Goal: Information Seeking & Learning: Learn about a topic

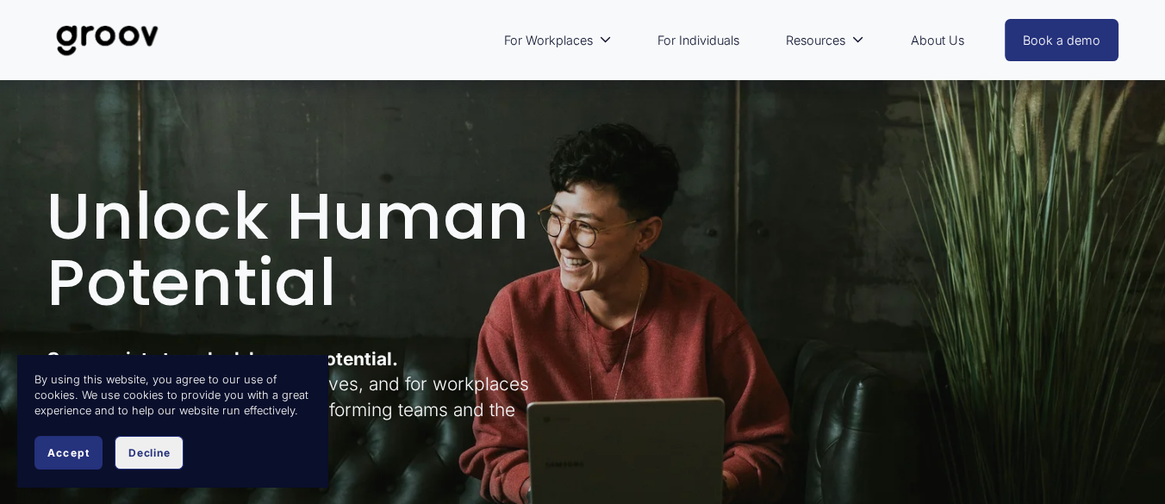
click at [153, 462] on button "Decline" at bounding box center [149, 453] width 69 height 34
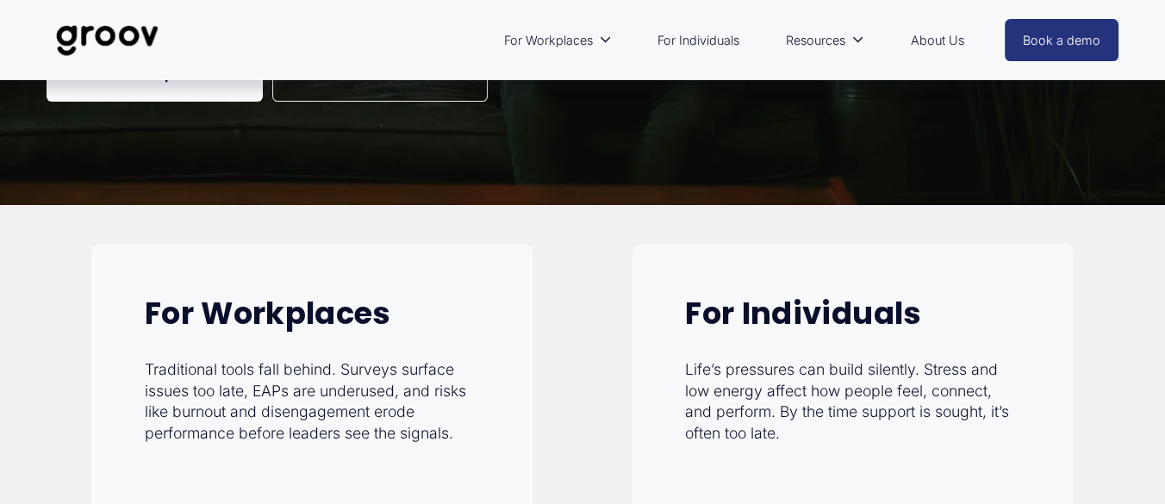
scroll to position [451, 0]
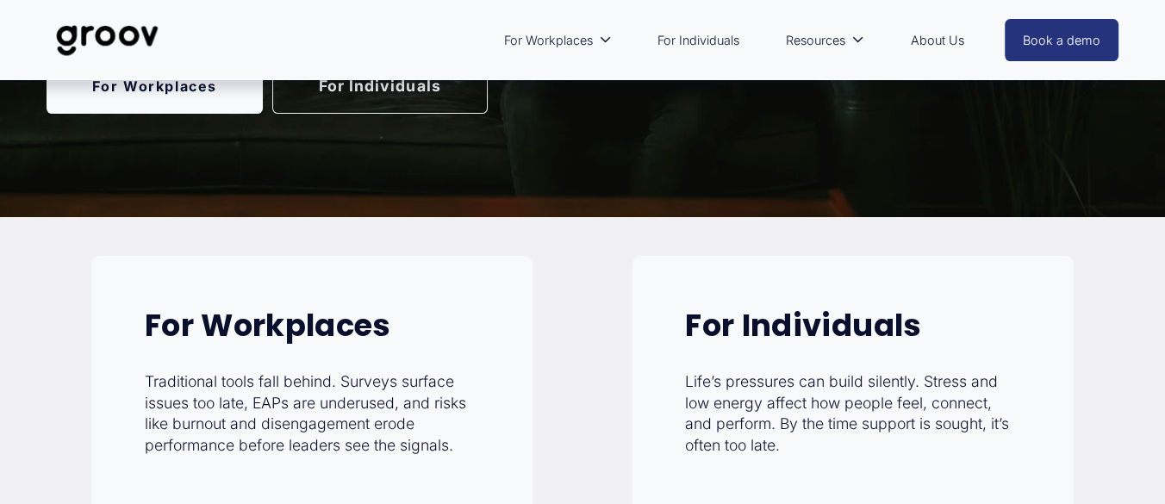
click at [947, 44] on link "About Us" at bounding box center [936, 41] width 71 height 40
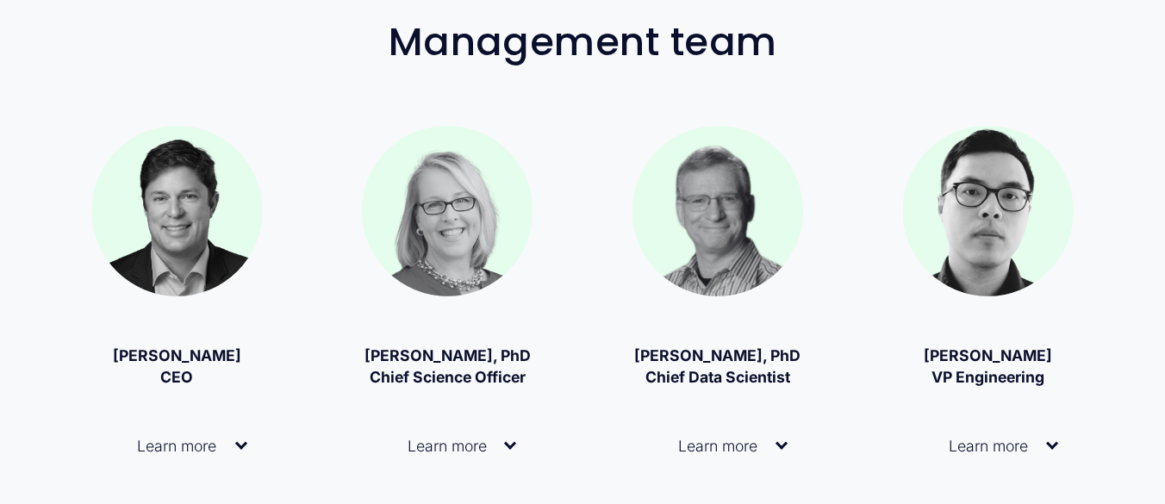
scroll to position [1103, 0]
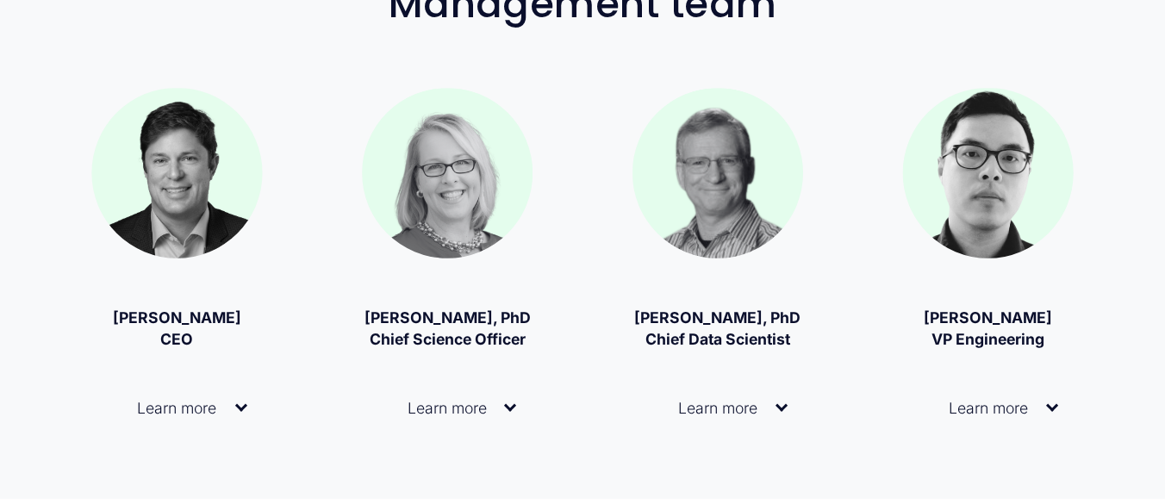
click at [245, 414] on div at bounding box center [241, 408] width 12 height 12
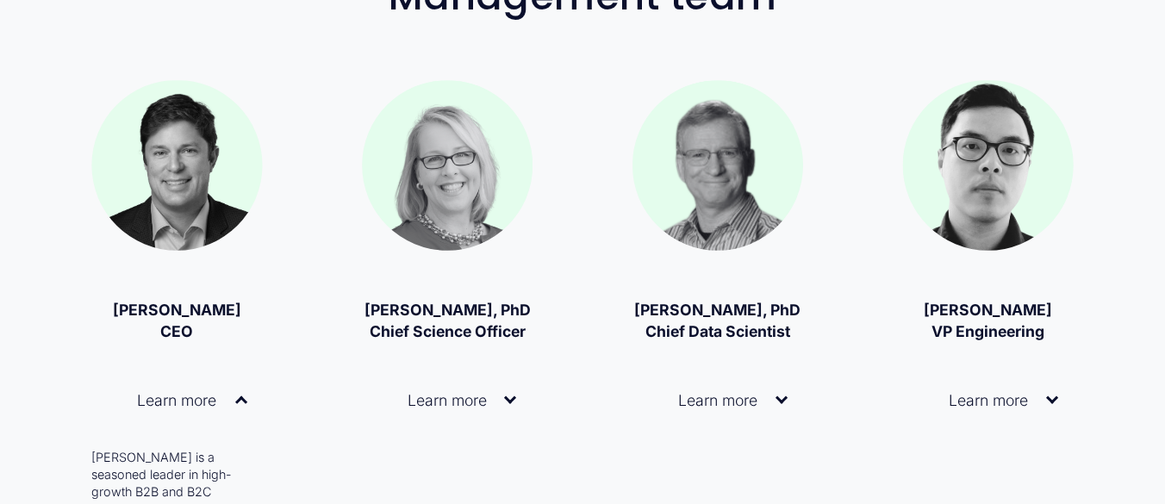
scroll to position [1135, 0]
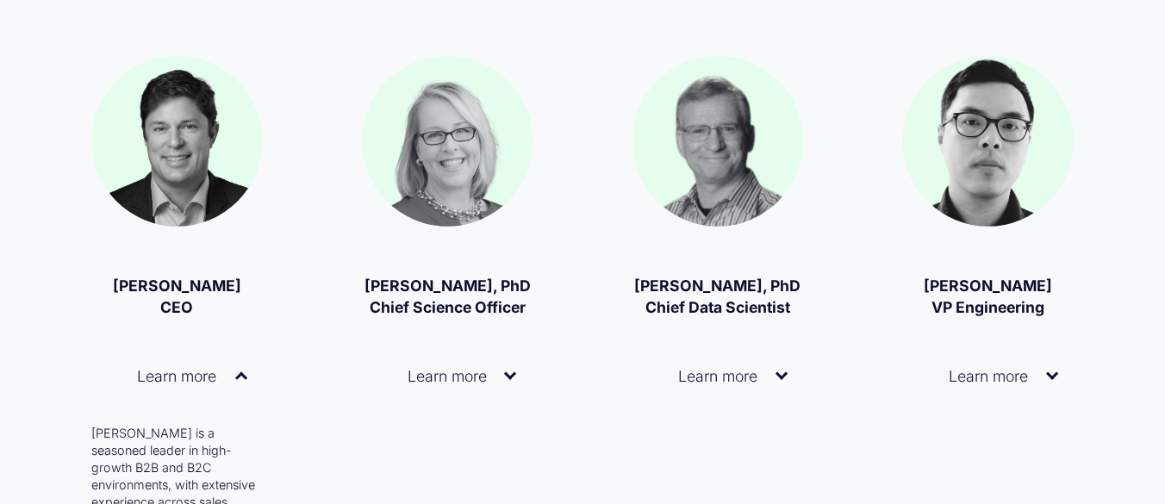
click at [240, 384] on div at bounding box center [241, 378] width 12 height 12
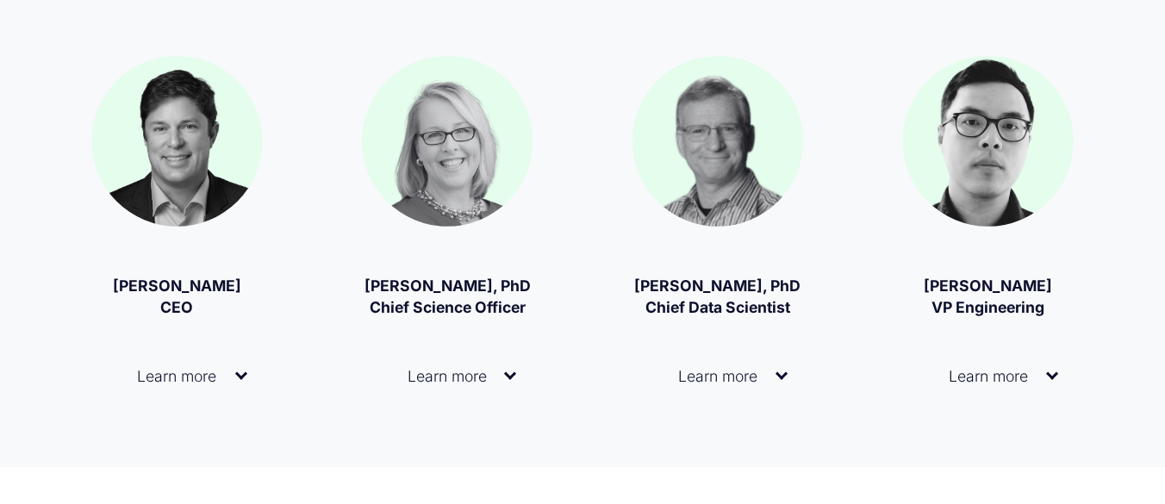
click at [509, 380] on div at bounding box center [510, 374] width 12 height 12
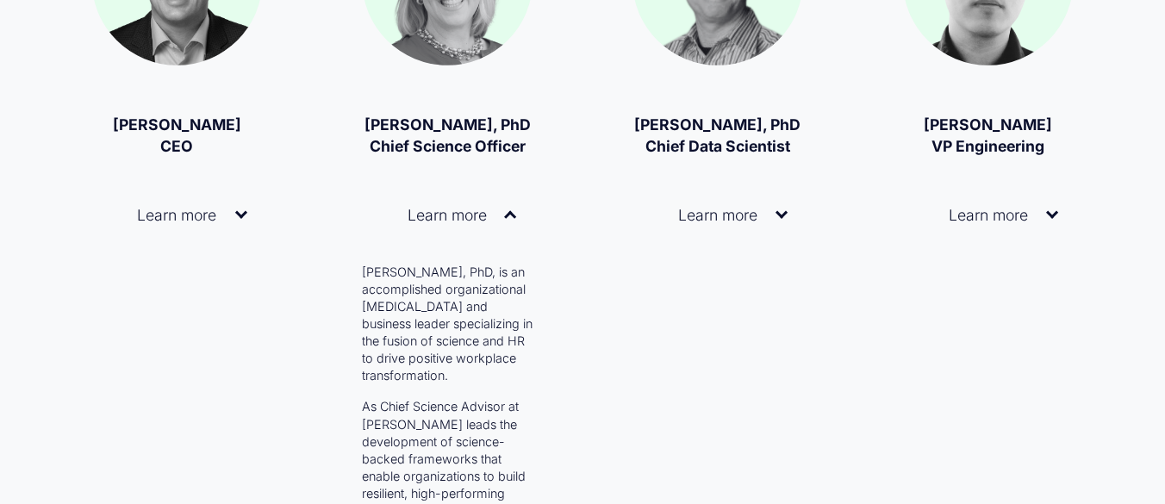
scroll to position [1322, 0]
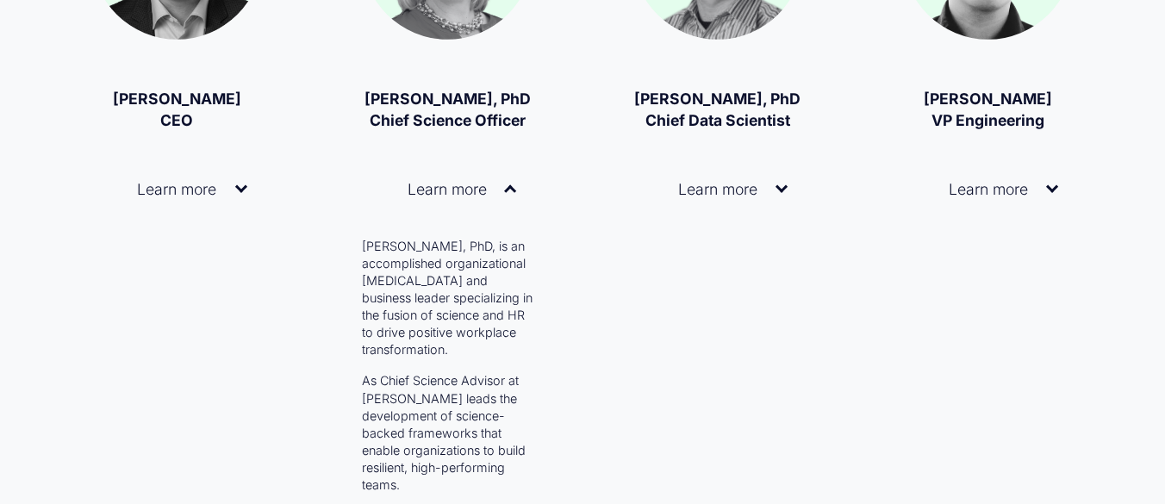
click at [507, 197] on div at bounding box center [510, 191] width 12 height 12
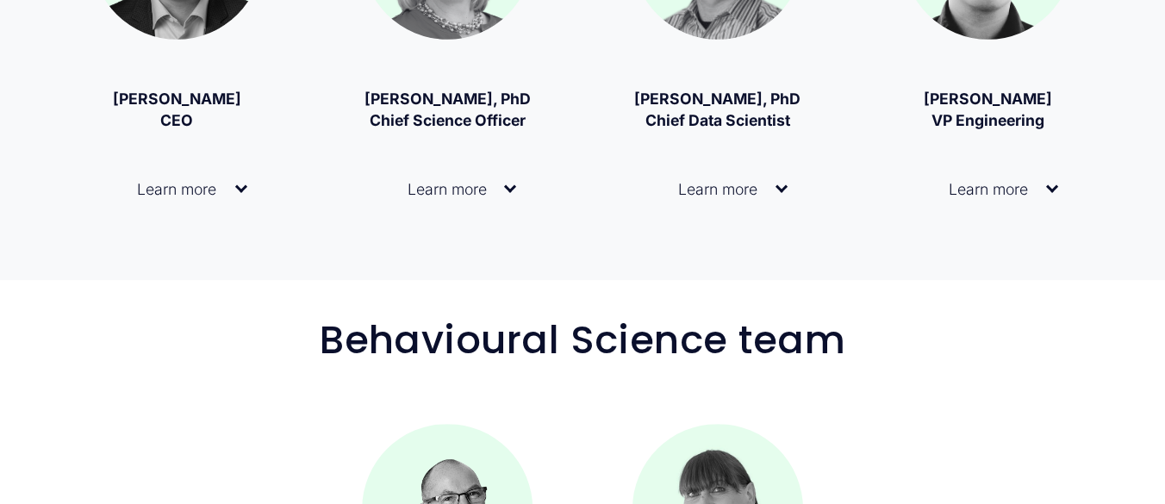
click at [777, 195] on div at bounding box center [781, 189] width 12 height 12
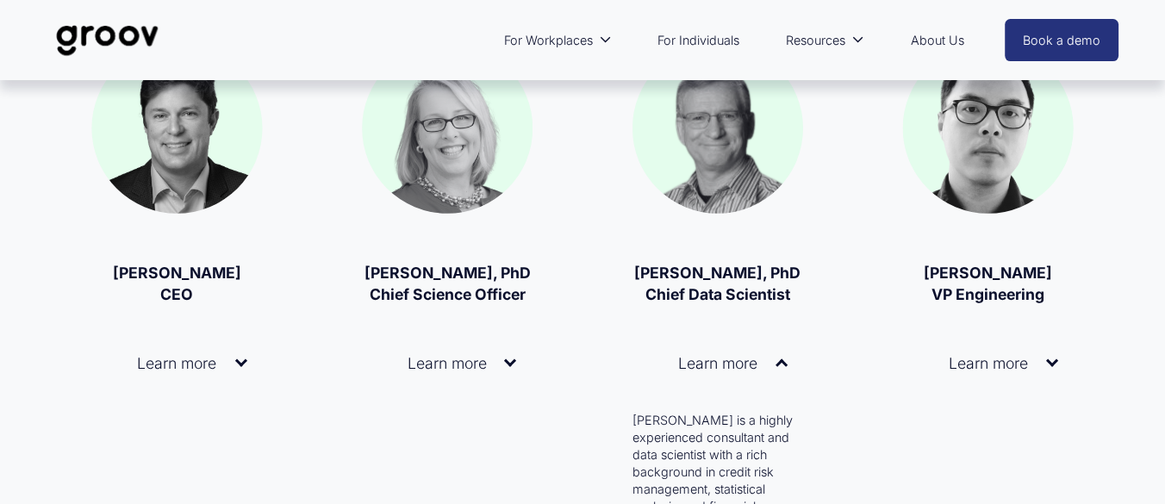
scroll to position [1065, 0]
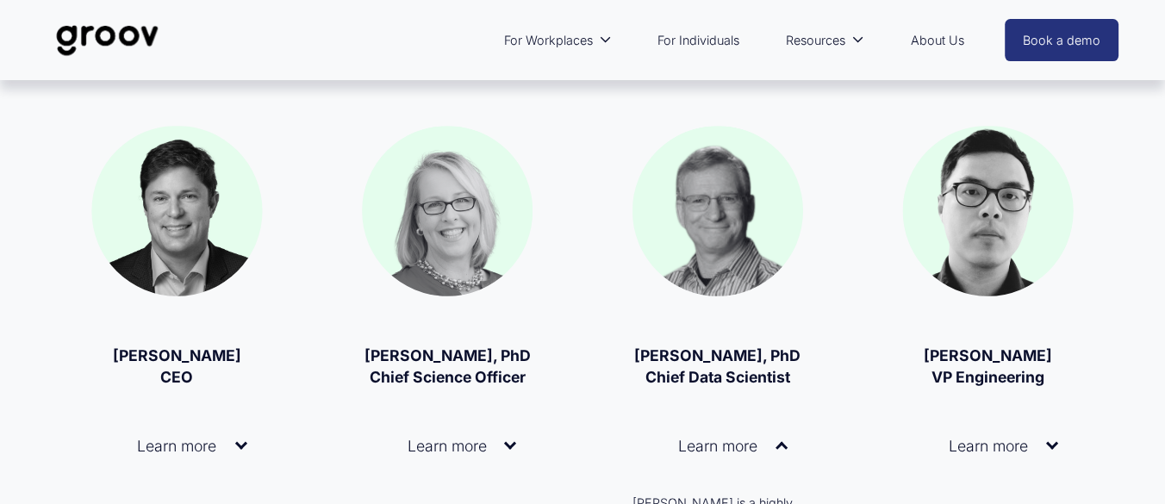
click at [784, 458] on button "Learn more" at bounding box center [717, 446] width 171 height 70
click at [1051, 450] on div at bounding box center [1052, 444] width 12 height 12
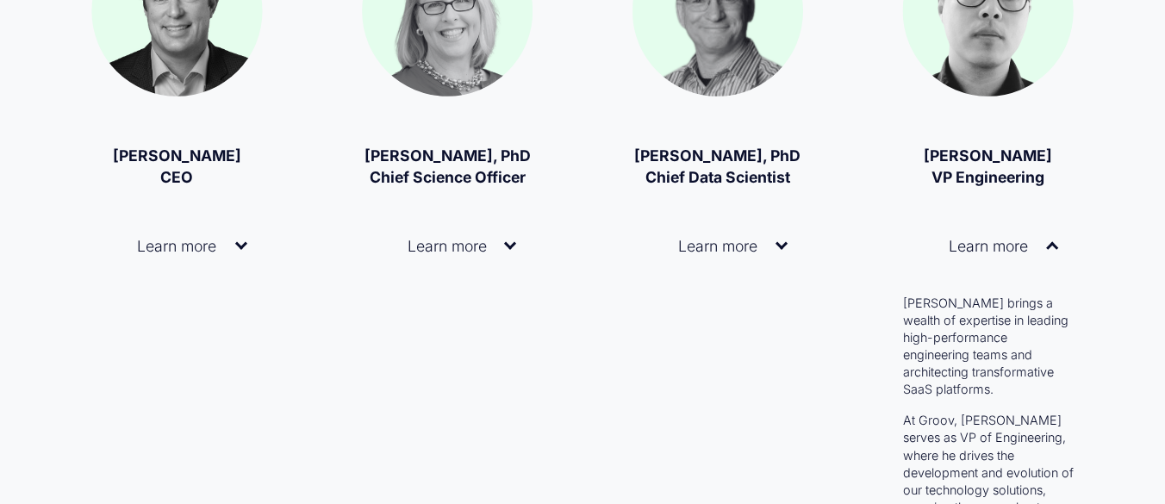
scroll to position [1322, 0]
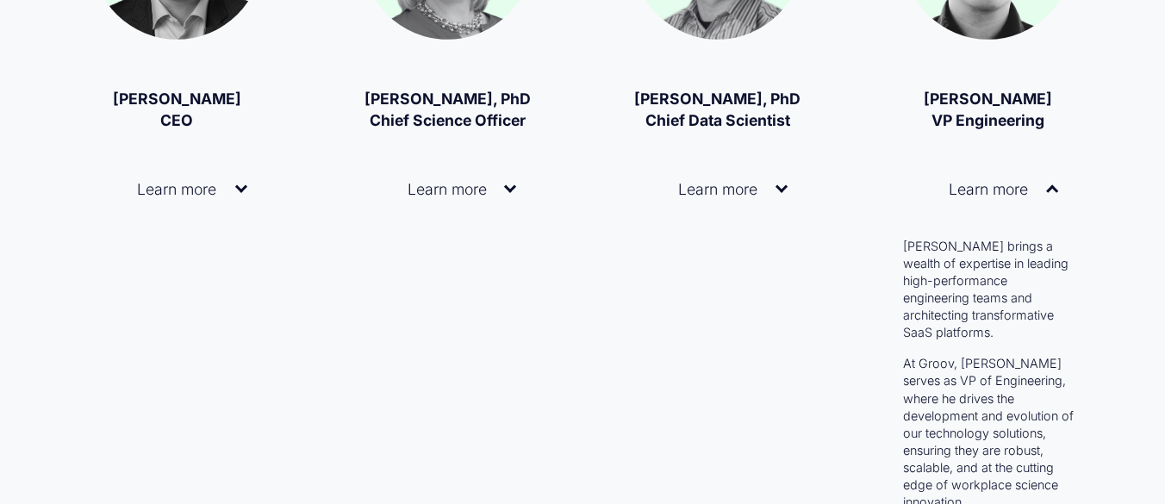
click at [1054, 195] on div at bounding box center [1052, 189] width 12 height 12
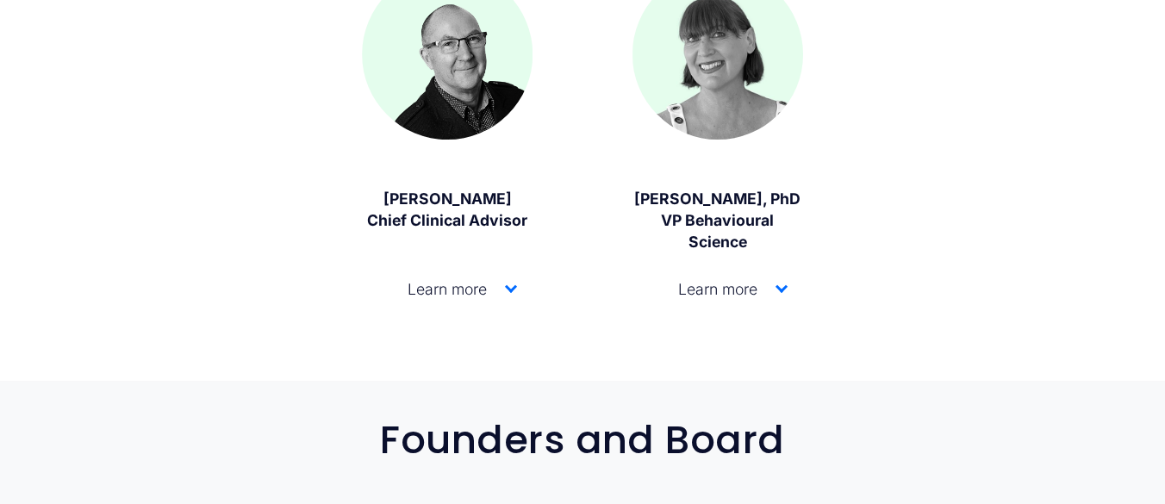
scroll to position [1778, 0]
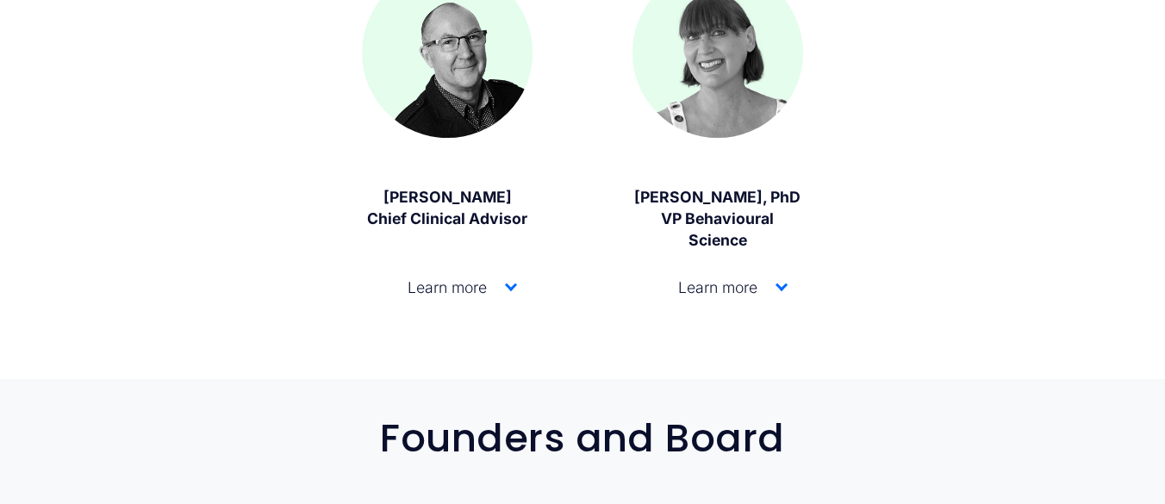
click at [509, 291] on div at bounding box center [511, 285] width 12 height 12
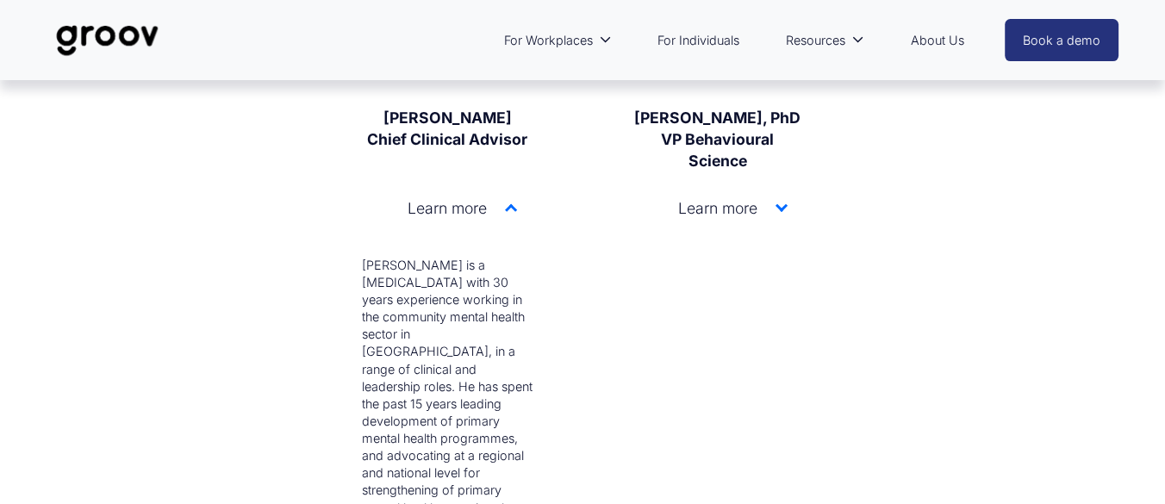
scroll to position [1854, 0]
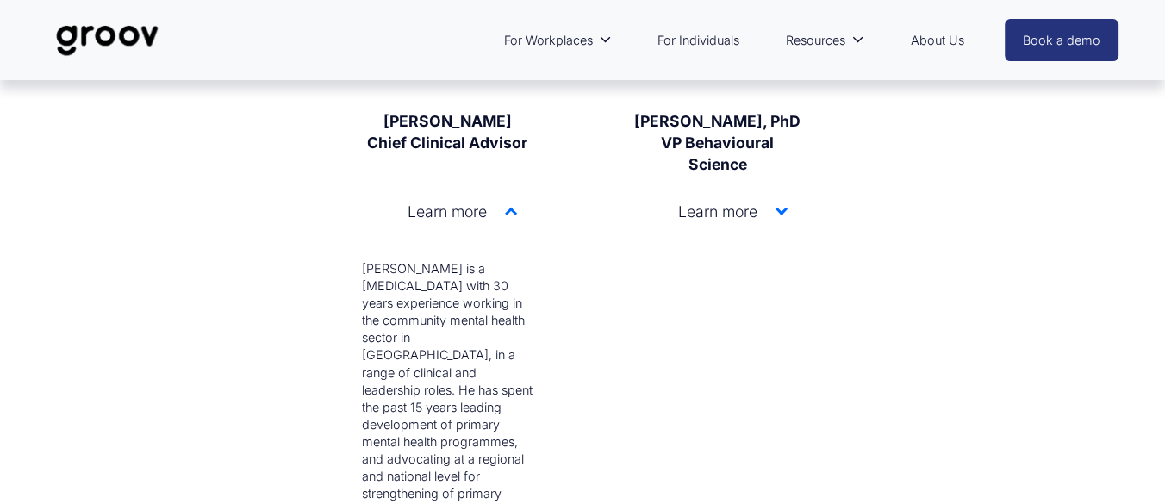
click at [512, 217] on div at bounding box center [511, 211] width 12 height 12
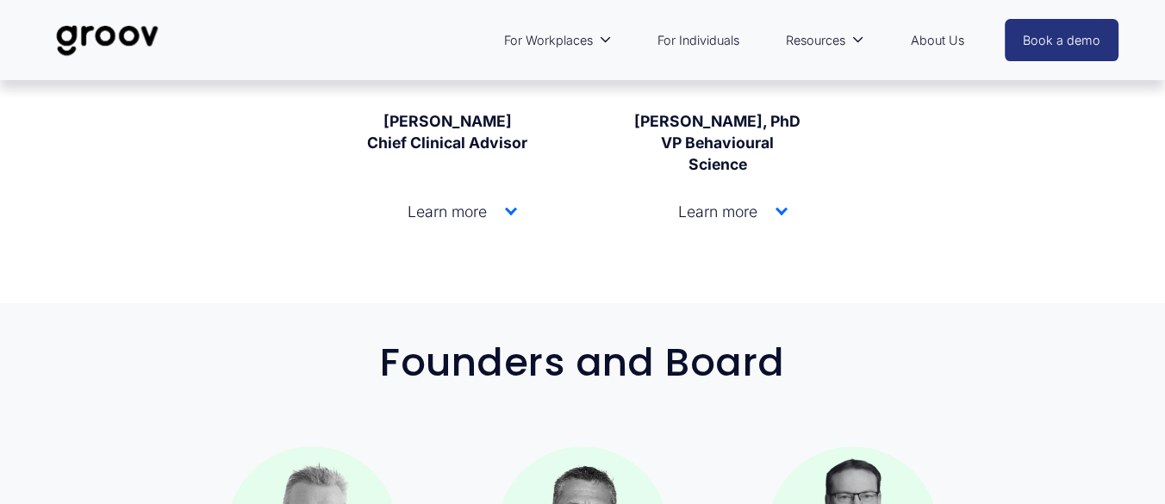
click at [778, 217] on div at bounding box center [781, 211] width 12 height 12
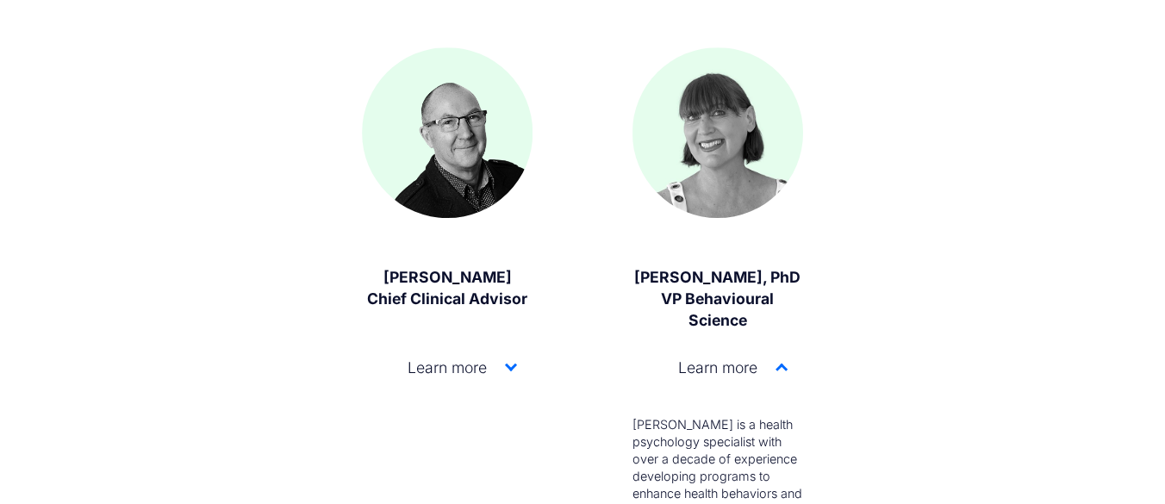
scroll to position [1702, 0]
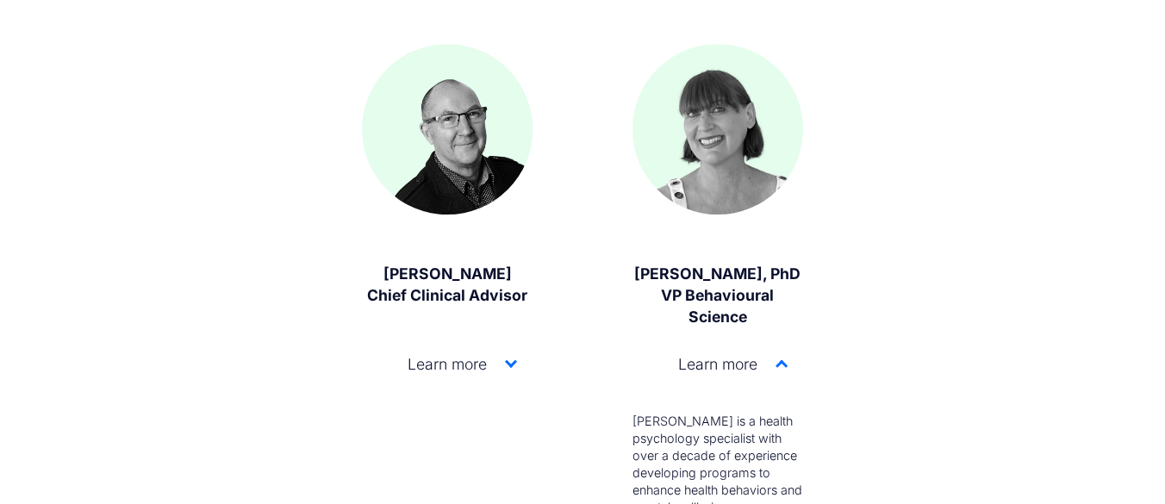
click at [785, 370] on div at bounding box center [781, 364] width 12 height 12
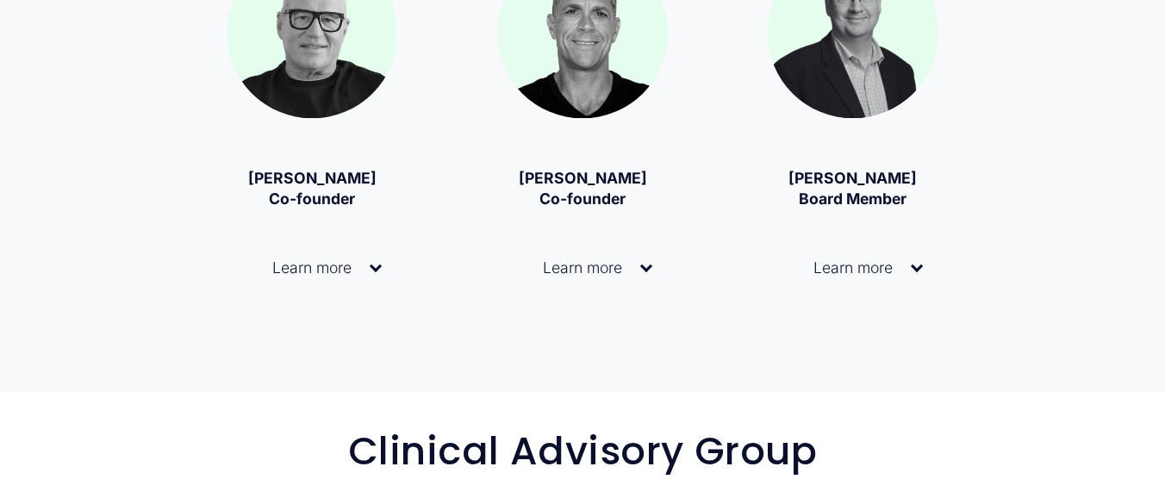
scroll to position [2371, 0]
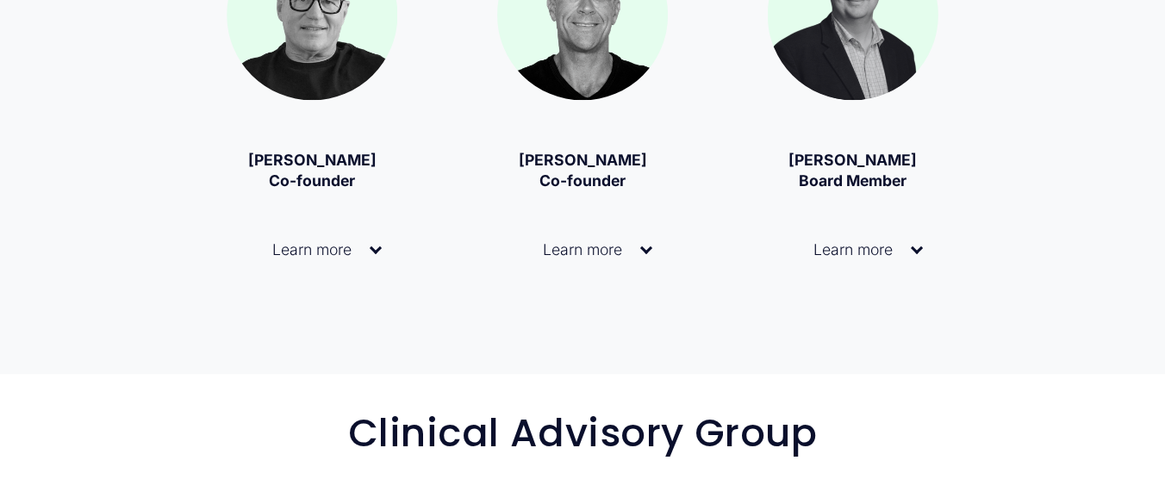
click at [374, 255] on div at bounding box center [376, 249] width 12 height 12
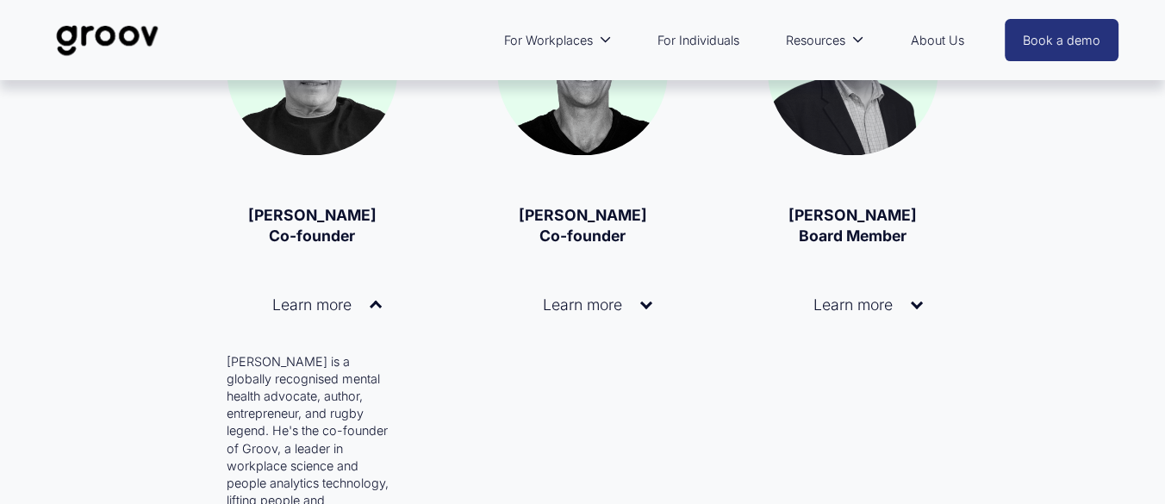
scroll to position [2219, 0]
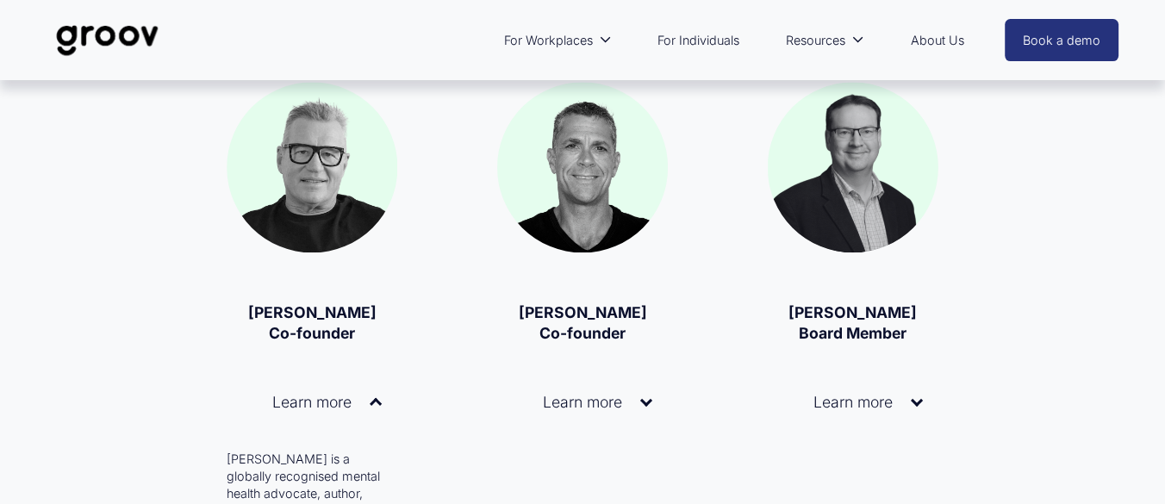
click at [377, 408] on div at bounding box center [376, 401] width 12 height 12
click at [650, 408] on div at bounding box center [646, 401] width 12 height 12
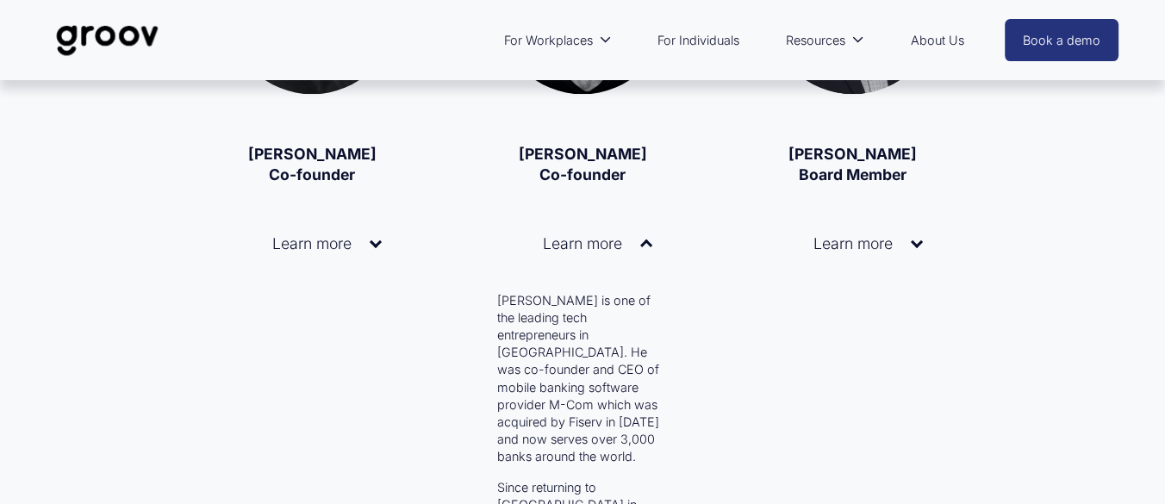
scroll to position [2371, 0]
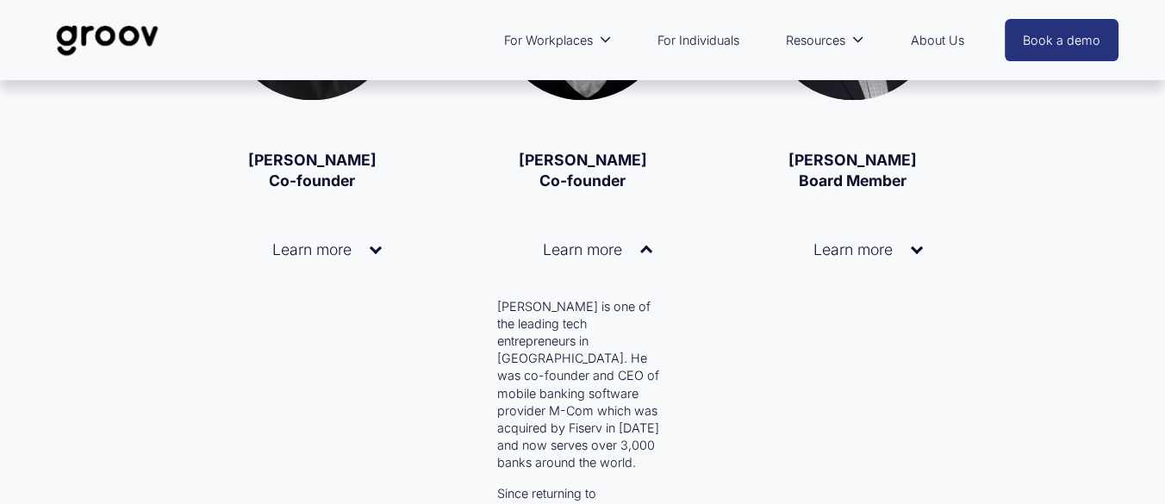
click at [650, 258] on div at bounding box center [646, 252] width 12 height 12
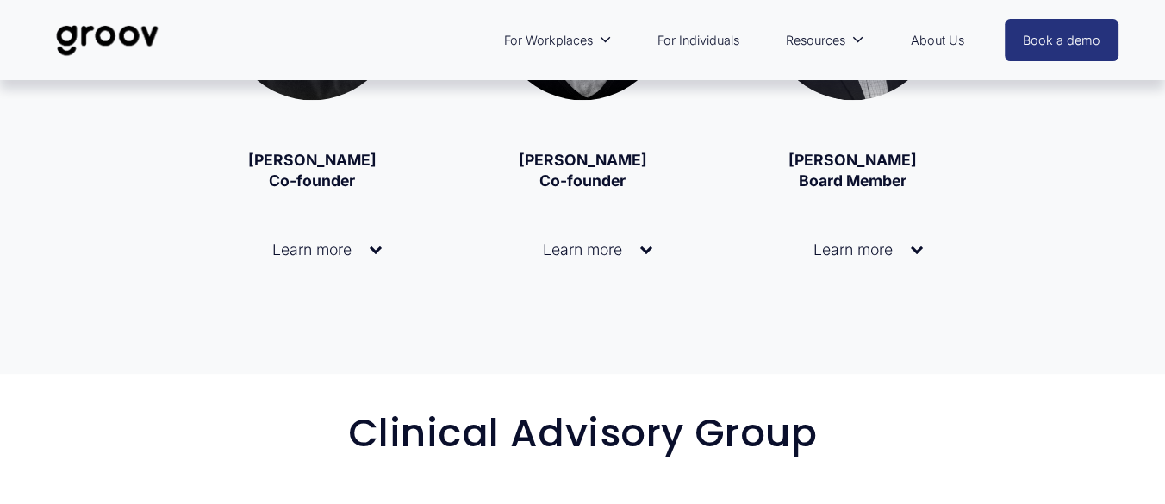
click at [917, 253] on div at bounding box center [917, 247] width 12 height 12
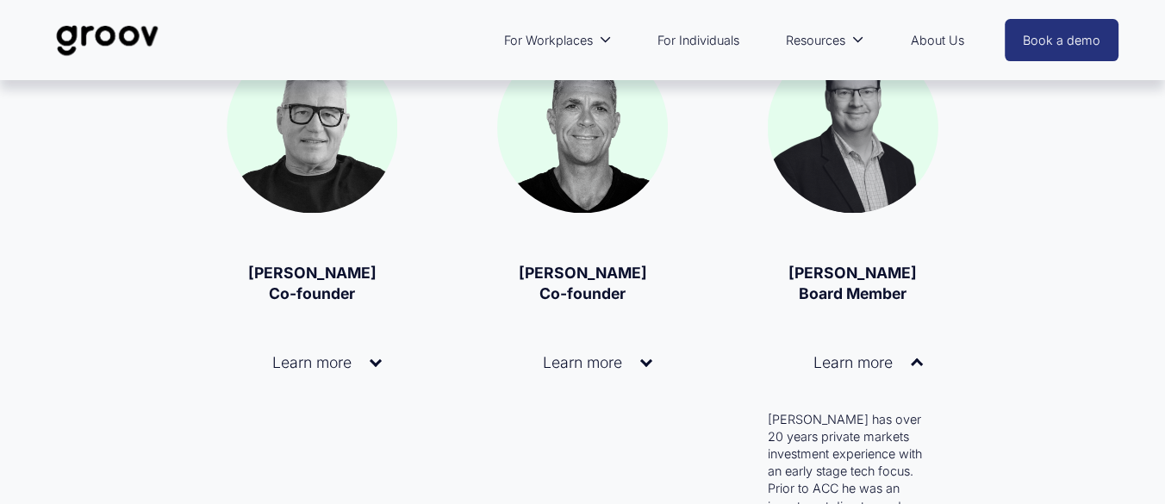
scroll to position [2257, 0]
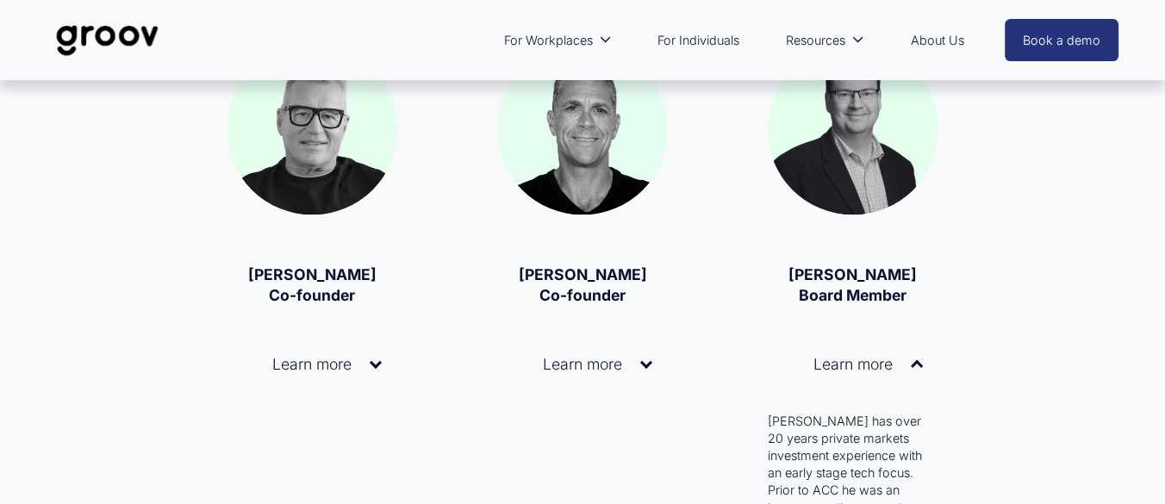
click at [918, 370] on div at bounding box center [917, 364] width 12 height 12
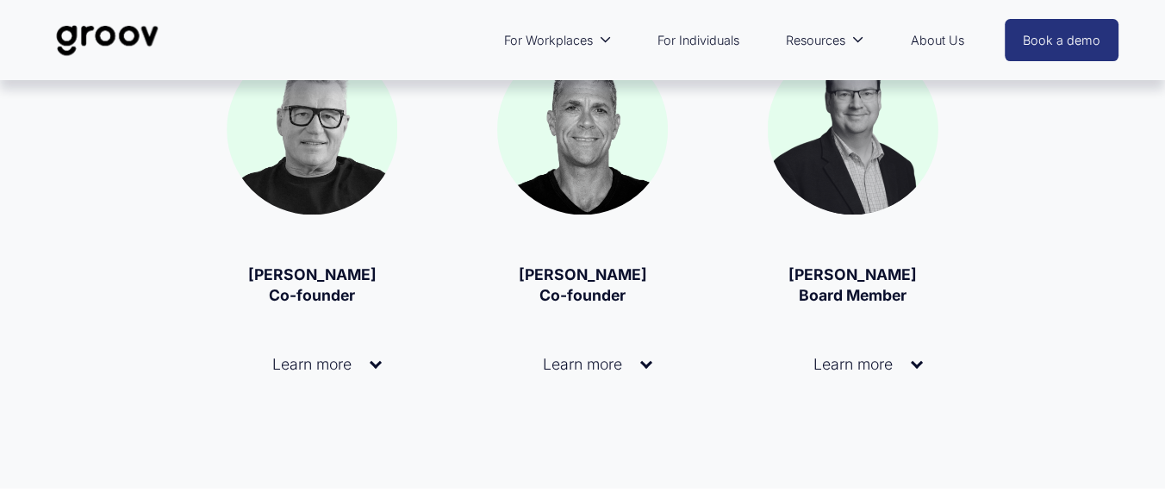
click at [688, 43] on link "For Individuals" at bounding box center [698, 41] width 99 height 40
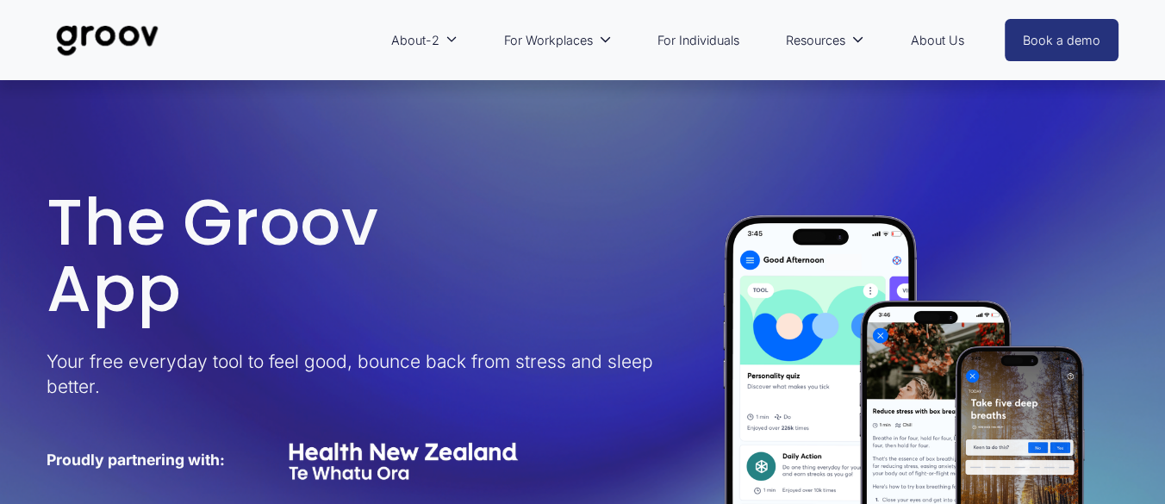
click at [447, 39] on icon "folder dropdown" at bounding box center [451, 40] width 12 height 12
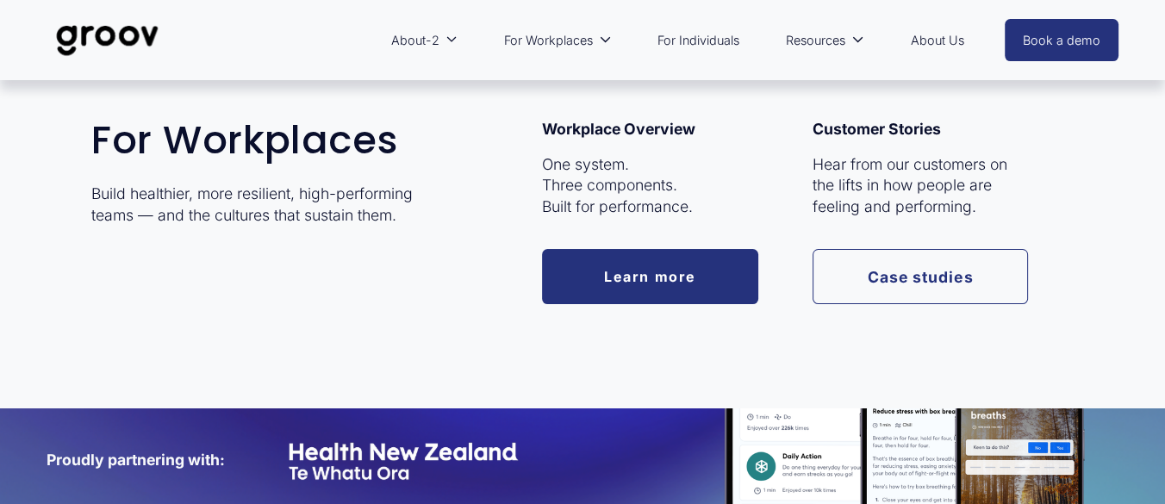
click at [932, 288] on link "Case studies" at bounding box center [920, 276] width 215 height 55
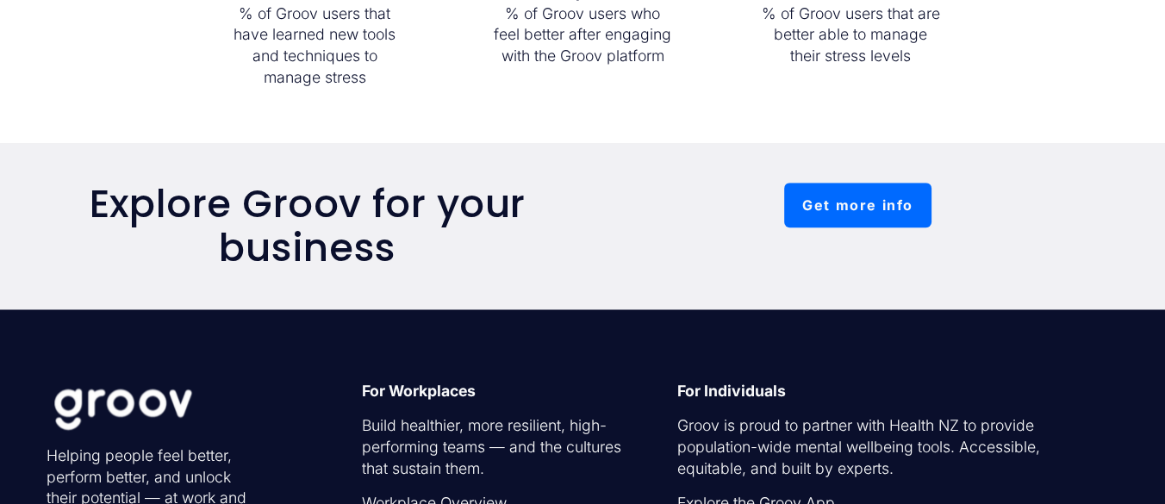
scroll to position [1674, 0]
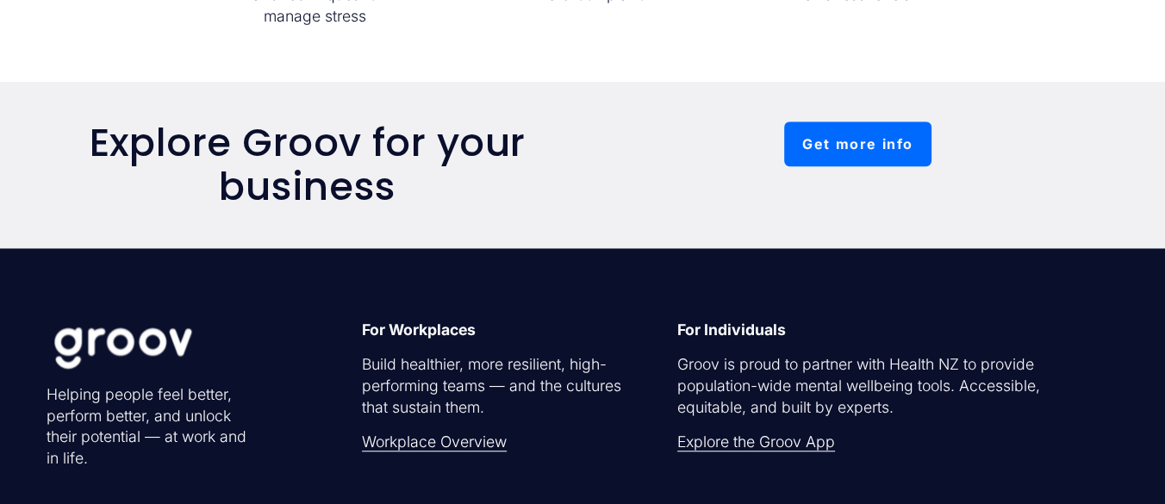
click at [470, 453] on link "Workplace Overview" at bounding box center [434, 443] width 145 height 22
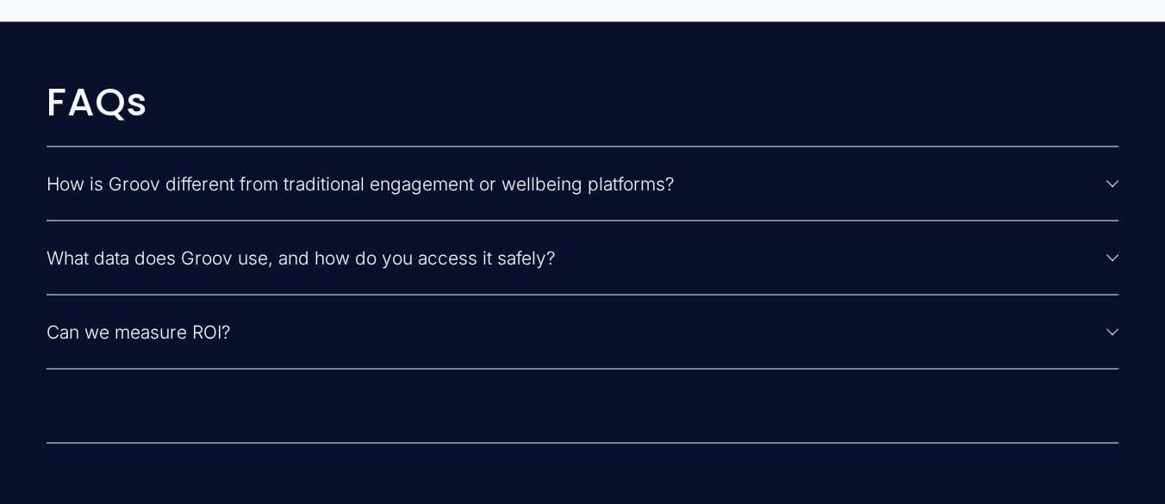
scroll to position [3919, 0]
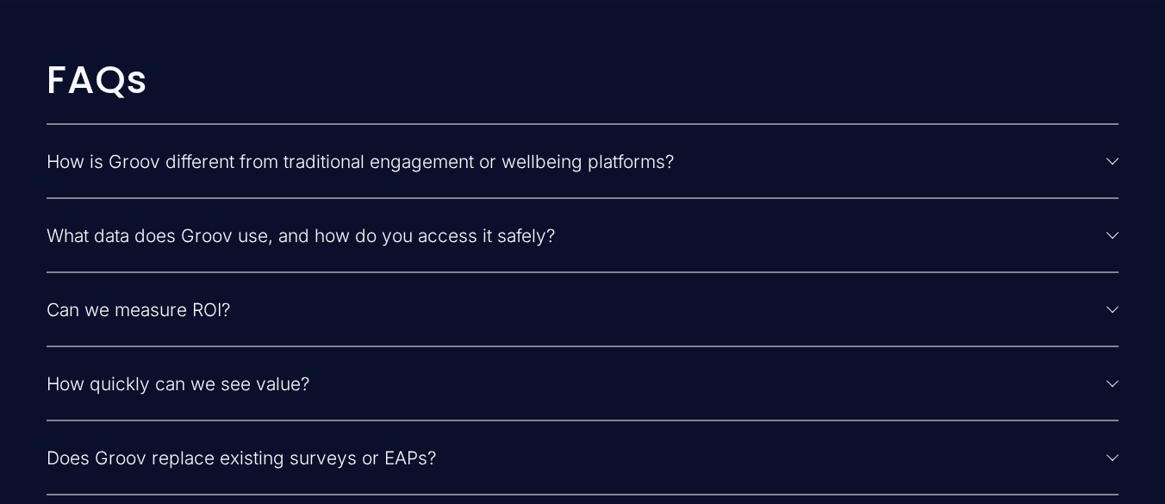
drag, startPoint x: 0, startPoint y: 0, endPoint x: 993, endPoint y: 376, distance: 1062.1
click at [993, 376] on ul "How is Groov different from traditional engagement or wellbeing platforms? Groo…" at bounding box center [583, 345] width 1072 height 445
click at [1113, 240] on div at bounding box center [1112, 234] width 12 height 12
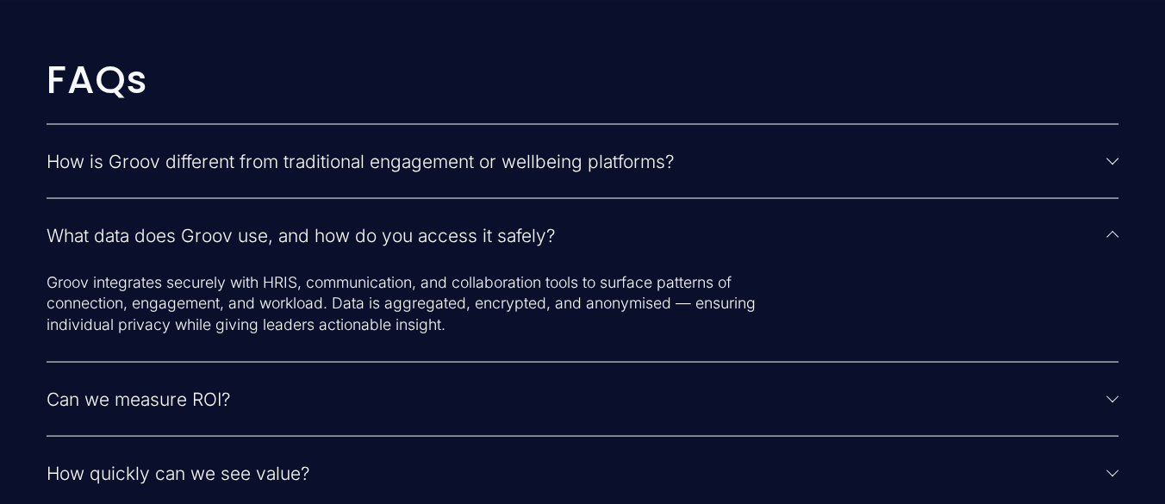
click at [1113, 242] on div at bounding box center [1112, 236] width 12 height 12
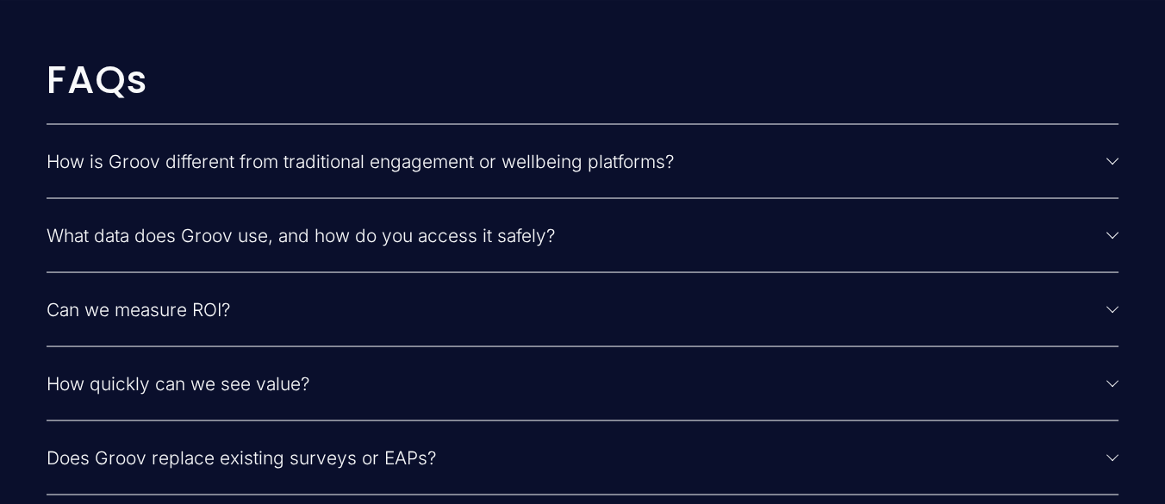
click at [1111, 165] on div at bounding box center [1112, 159] width 12 height 12
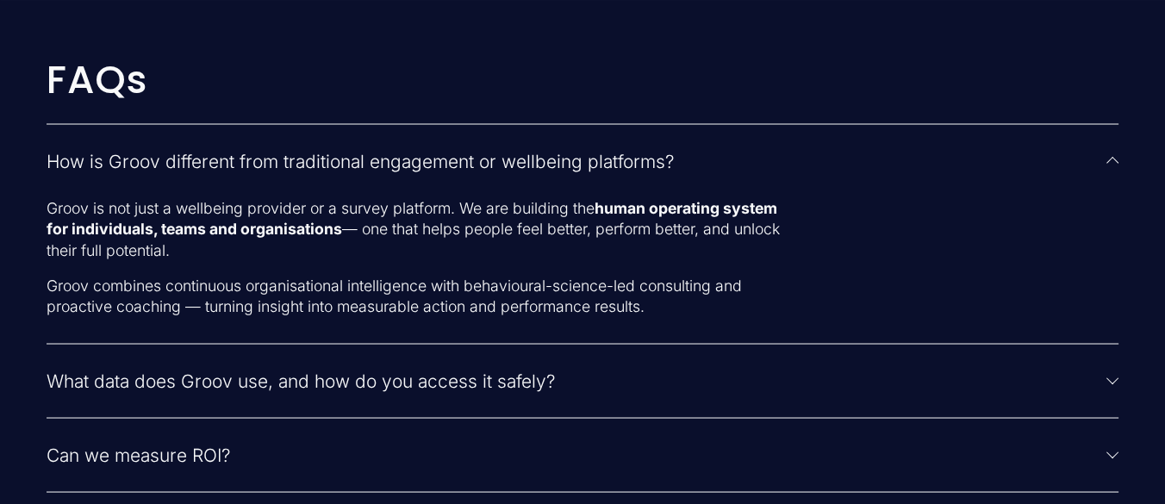
click at [1111, 168] on div at bounding box center [1112, 162] width 12 height 12
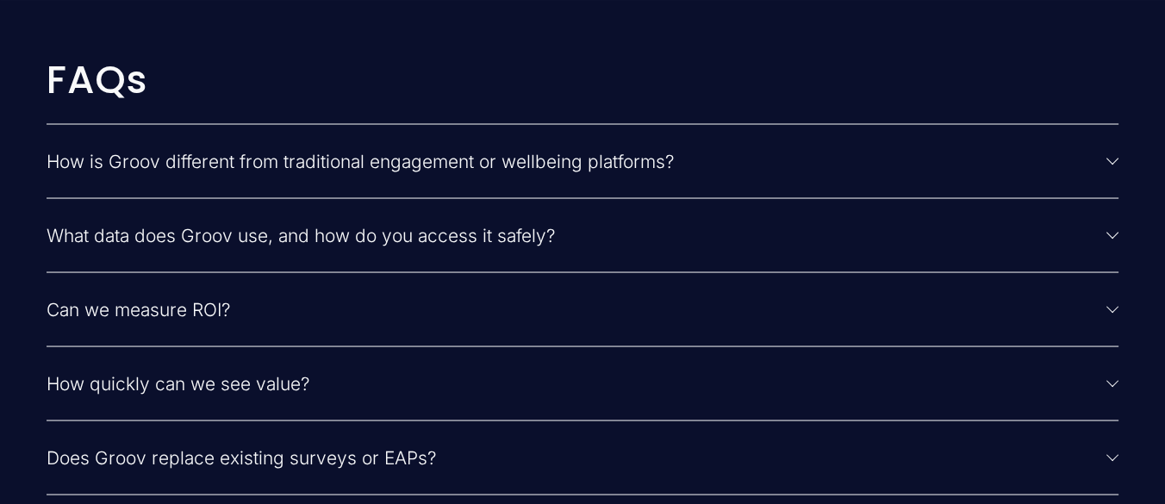
click at [1113, 313] on div at bounding box center [1112, 307] width 12 height 12
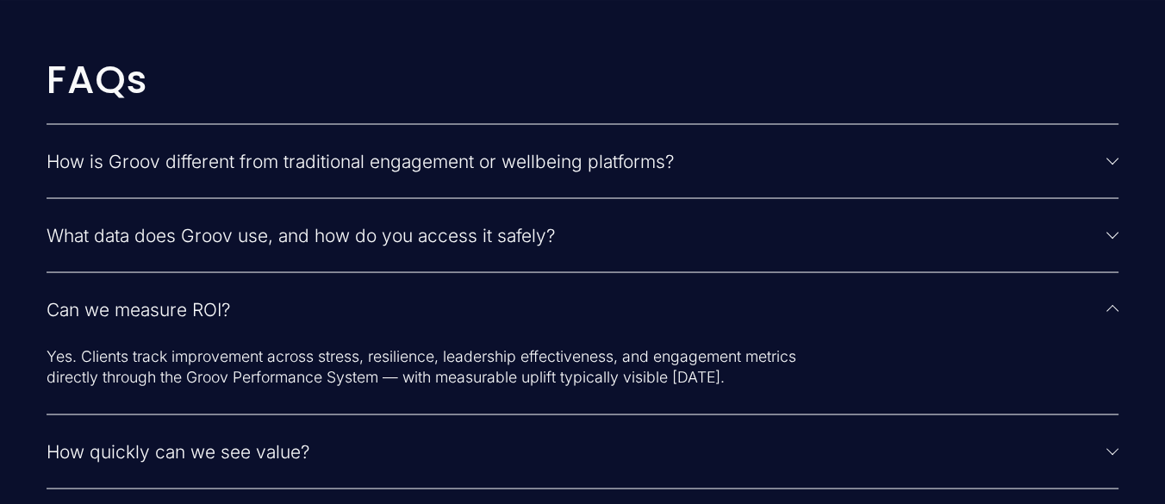
click at [1113, 316] on div at bounding box center [1112, 310] width 12 height 12
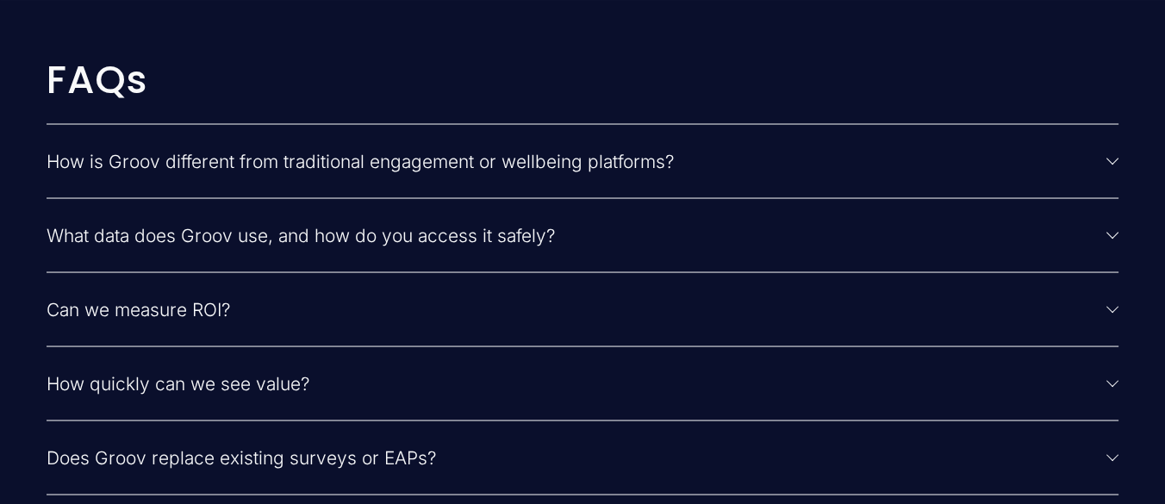
click at [1113, 314] on div at bounding box center [1112, 308] width 12 height 12
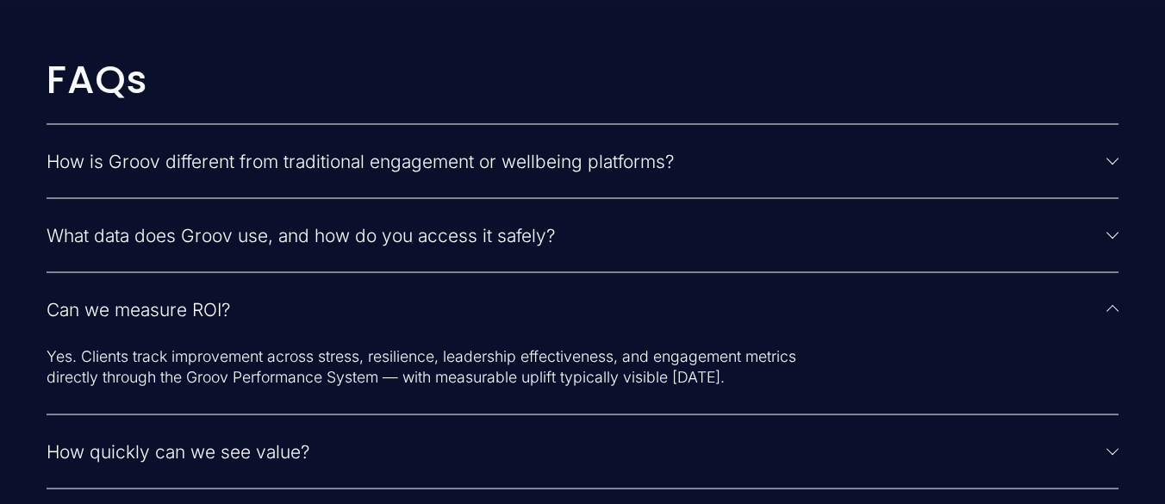
click at [1113, 316] on div at bounding box center [1112, 310] width 12 height 12
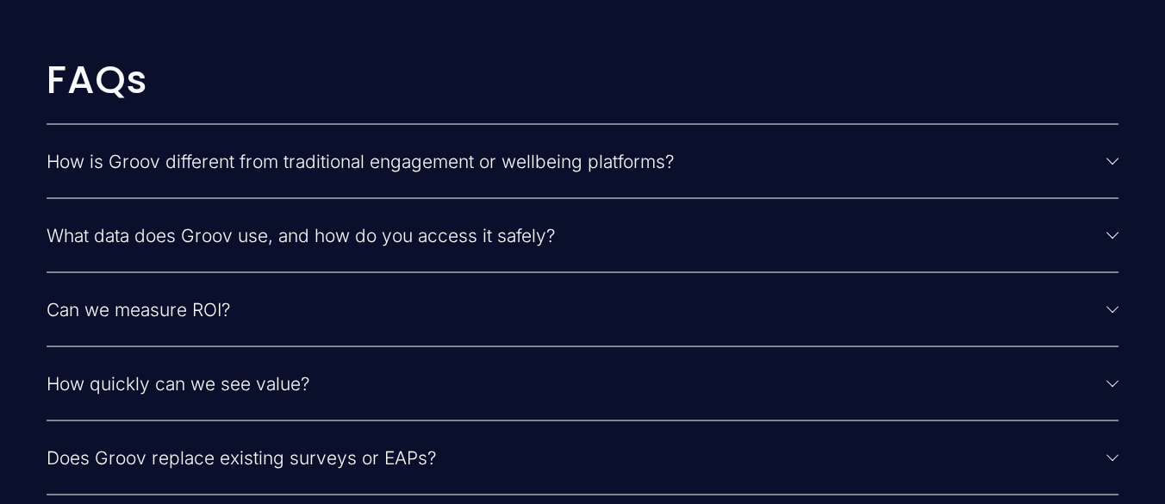
click at [1113, 389] on div at bounding box center [1112, 383] width 12 height 12
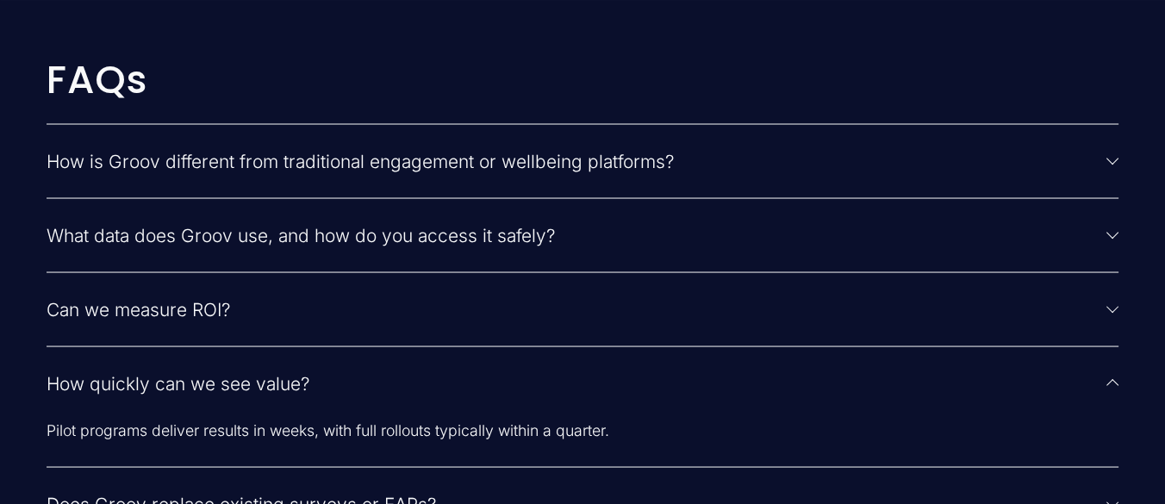
click at [1113, 390] on div at bounding box center [1112, 384] width 12 height 12
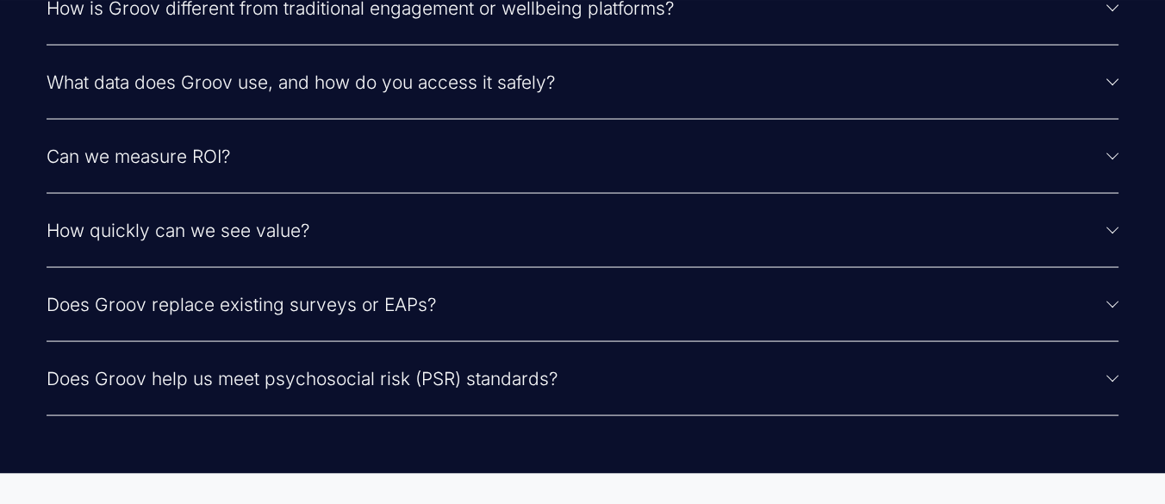
scroll to position [4110, 0]
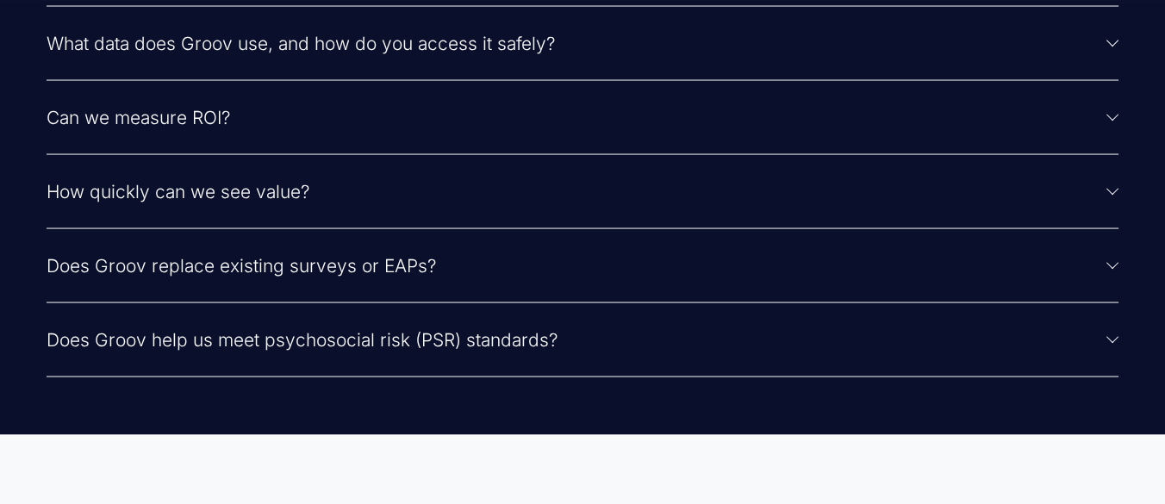
click at [1113, 270] on div at bounding box center [1112, 264] width 12 height 12
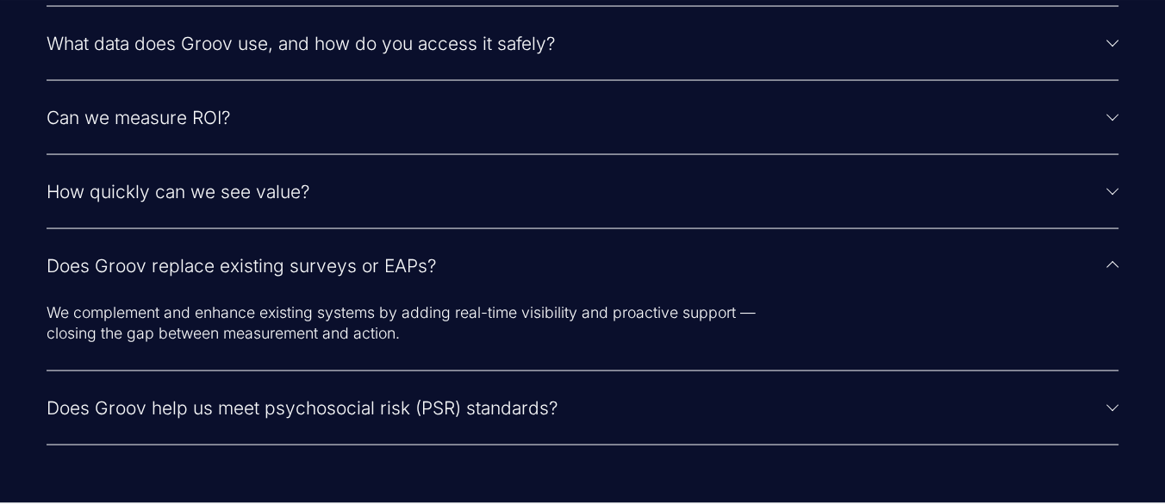
click at [1113, 273] on div at bounding box center [1112, 267] width 12 height 12
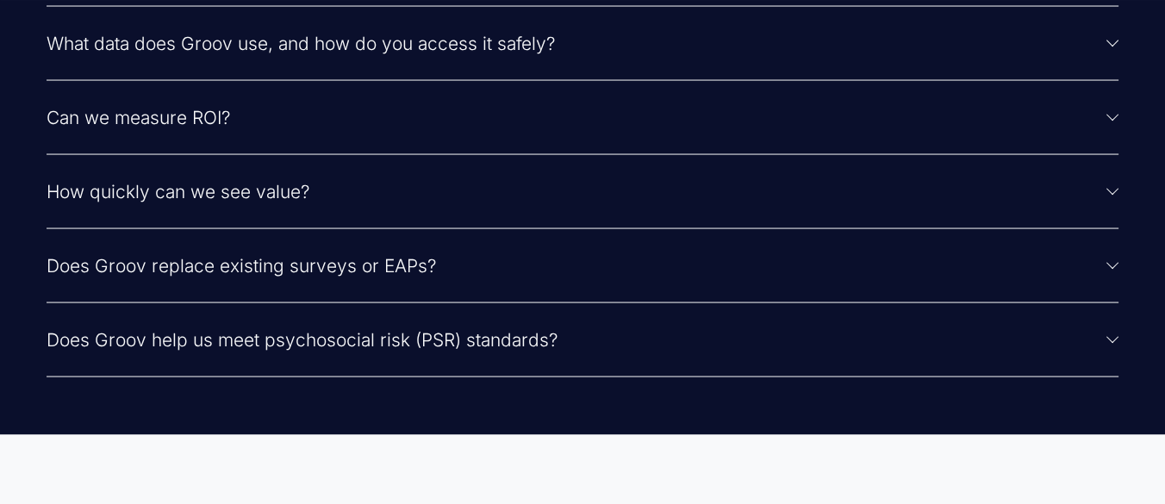
click at [1112, 344] on div at bounding box center [1112, 338] width 12 height 12
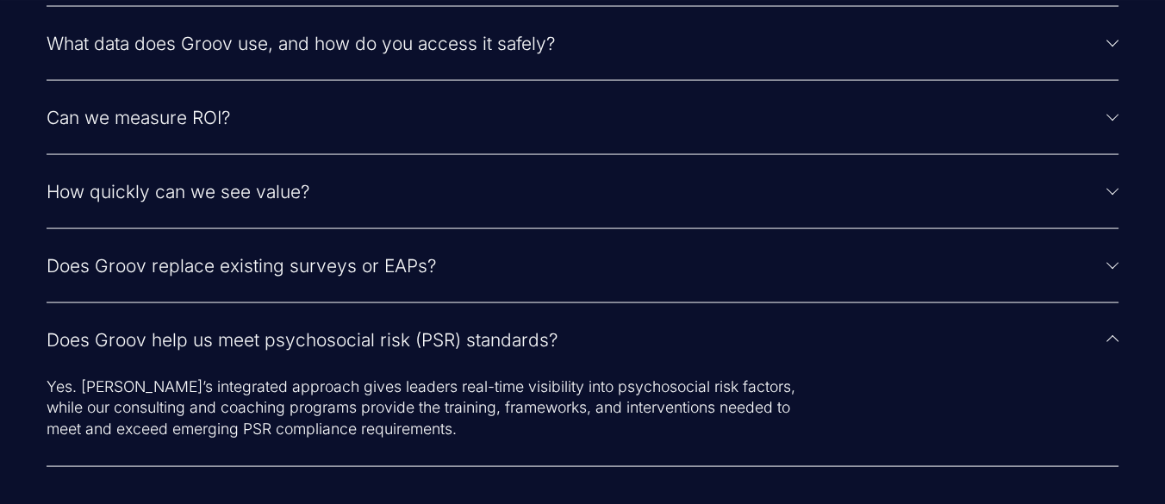
click at [1112, 347] on div at bounding box center [1112, 341] width 12 height 12
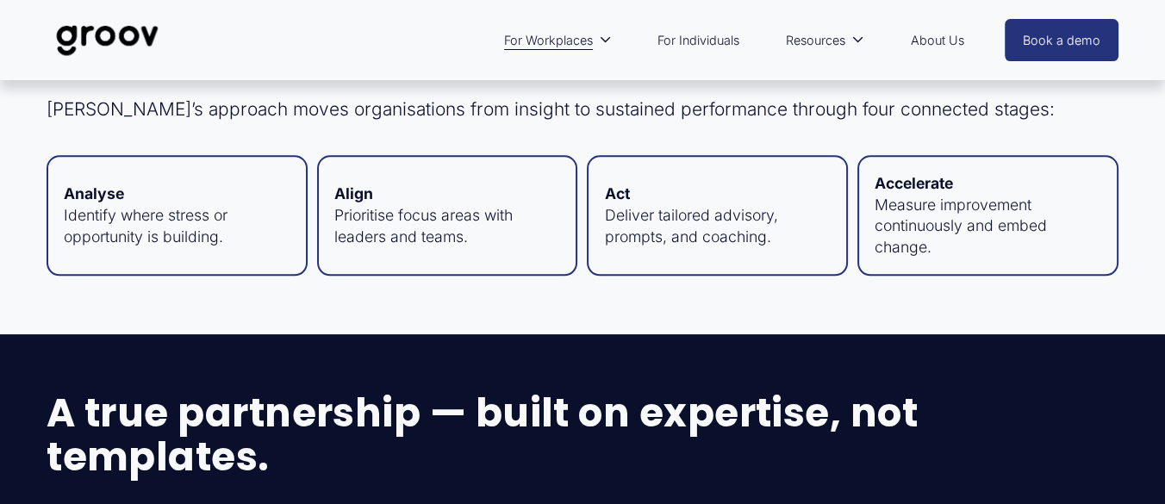
scroll to position [0, 0]
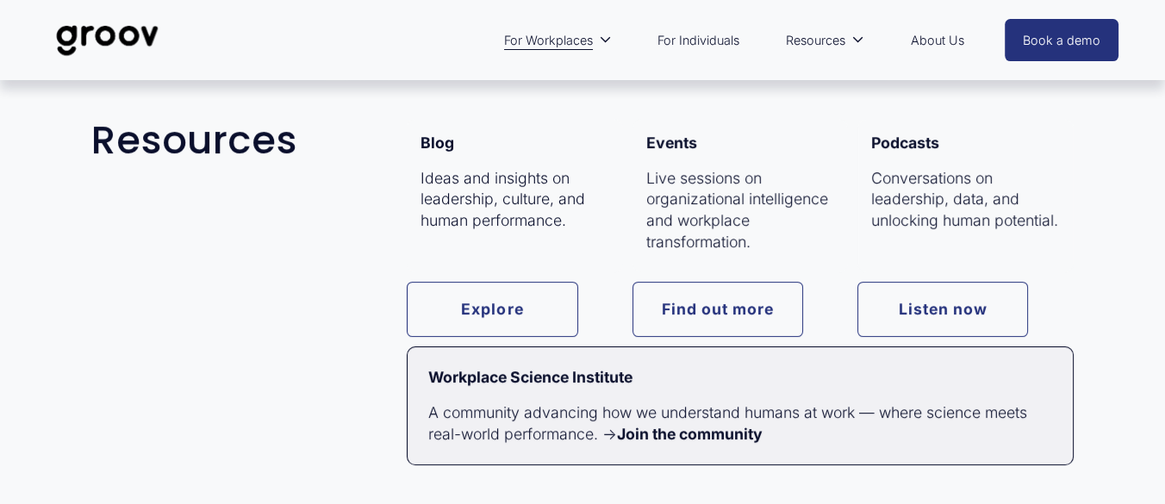
click at [483, 317] on link "Explore" at bounding box center [492, 309] width 171 height 55
